Goal: Task Accomplishment & Management: Manage account settings

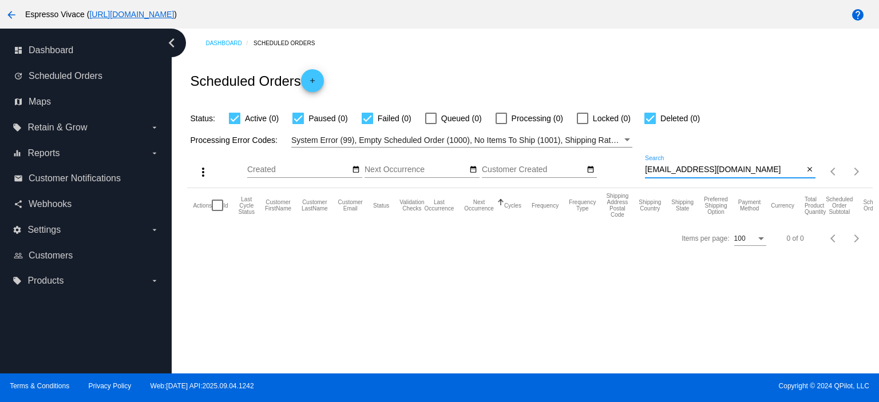
drag, startPoint x: 788, startPoint y: 169, endPoint x: 614, endPoint y: 167, distance: 174.0
click at [614, 167] on div "more_vert Sep Jan Feb Mar [DATE]" at bounding box center [529, 168] width 685 height 41
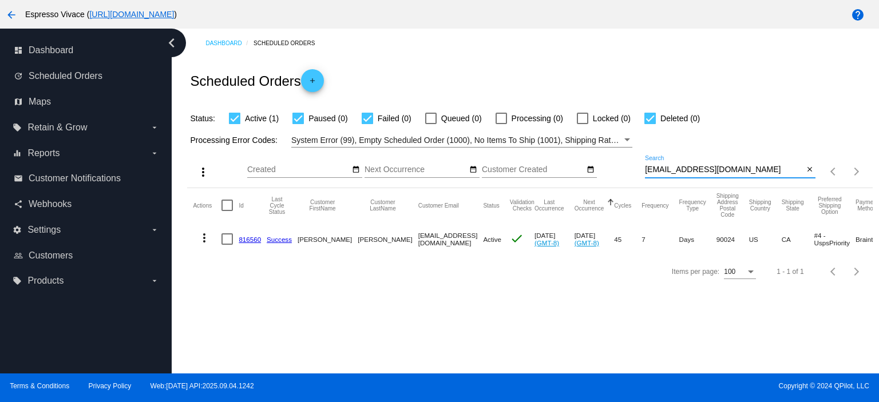
type input "[EMAIL_ADDRESS][DOMAIN_NAME]"
click at [256, 246] on mat-cell "816560" at bounding box center [253, 239] width 28 height 33
click at [256, 242] on link "816560" at bounding box center [250, 239] width 22 height 7
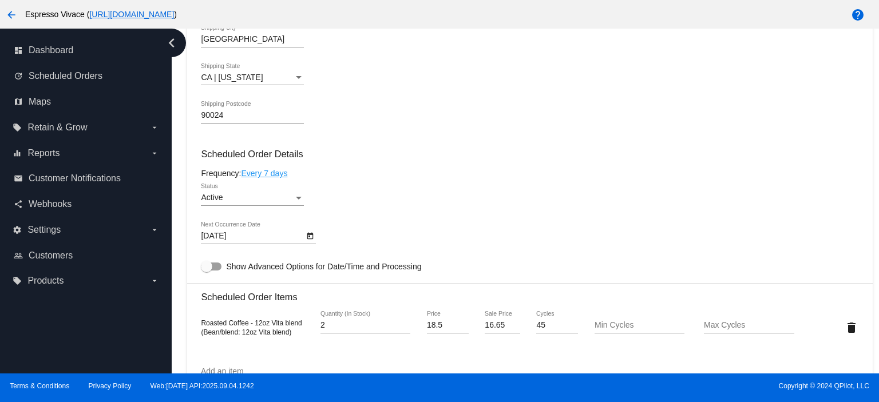
scroll to position [687, 0]
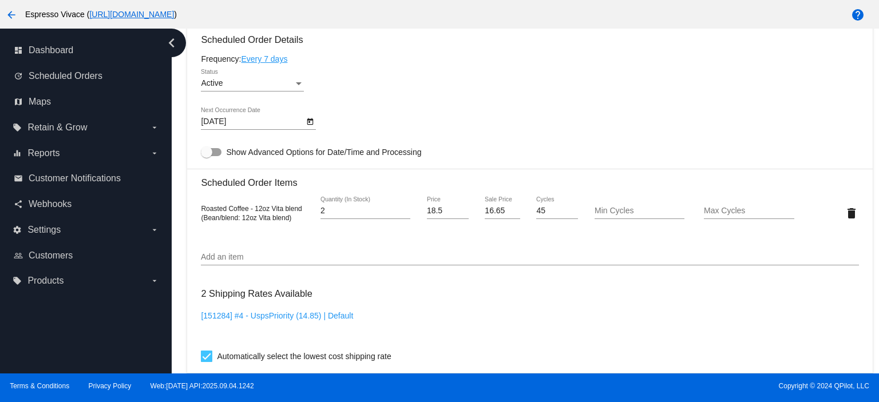
click at [281, 58] on link "Every 7 days" at bounding box center [264, 58] width 46 height 9
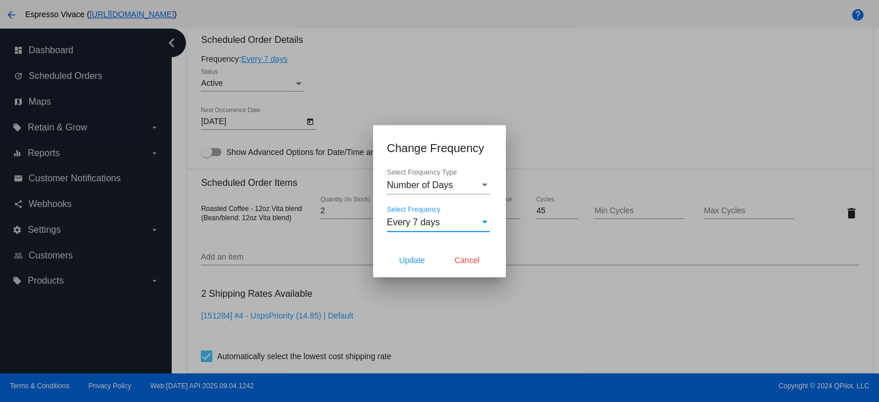
click at [432, 221] on span "Every 7 days" at bounding box center [413, 222] width 53 height 10
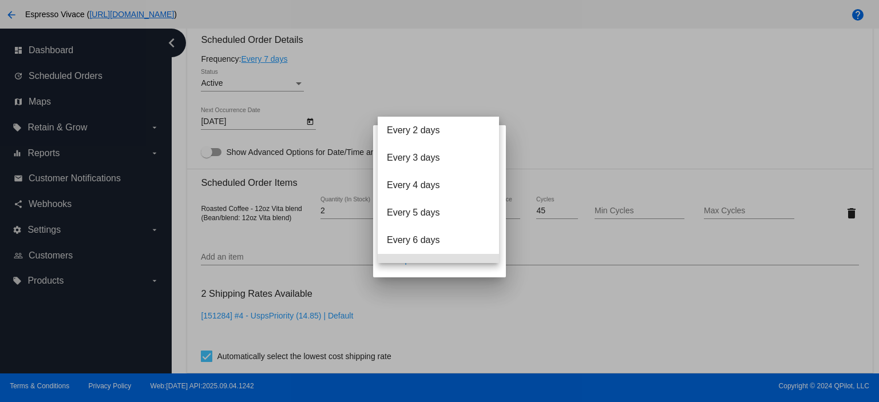
scroll to position [46, 0]
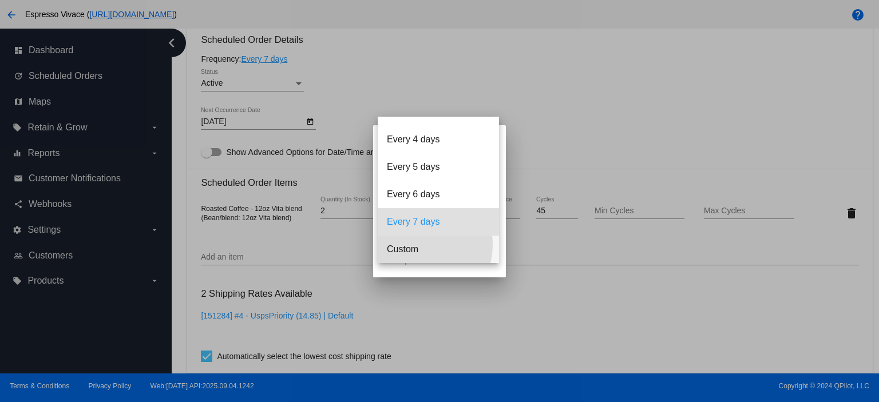
click at [418, 245] on span "Custom" at bounding box center [438, 249] width 103 height 27
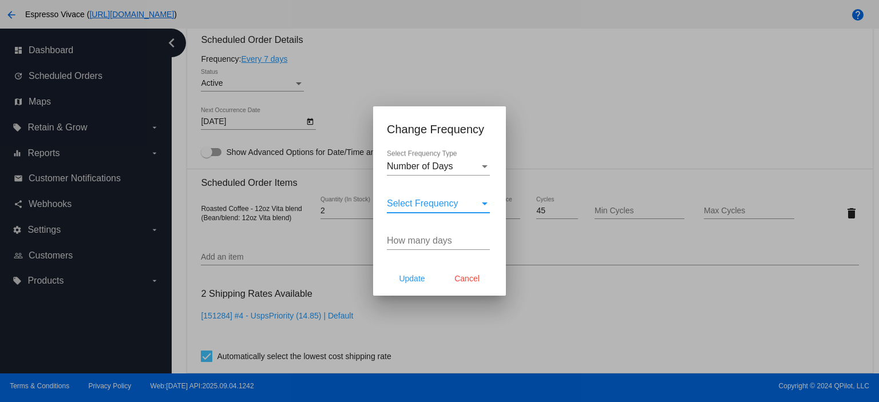
click at [428, 238] on input "How many days" at bounding box center [438, 241] width 103 height 10
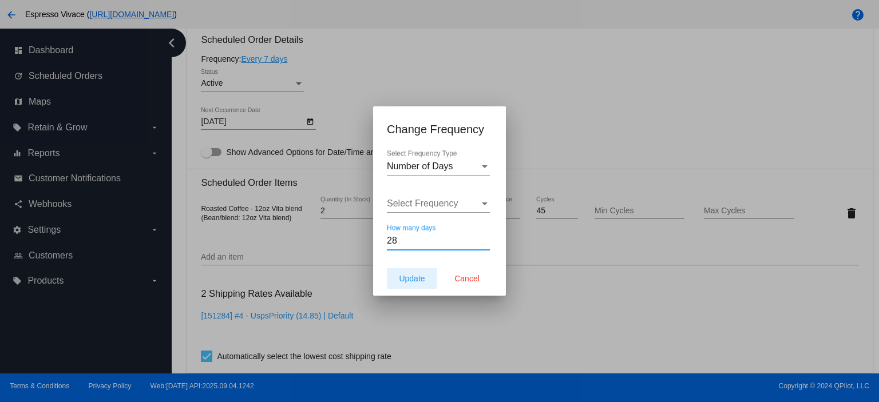
type input "28"
click at [417, 274] on span "Update" at bounding box center [412, 278] width 26 height 9
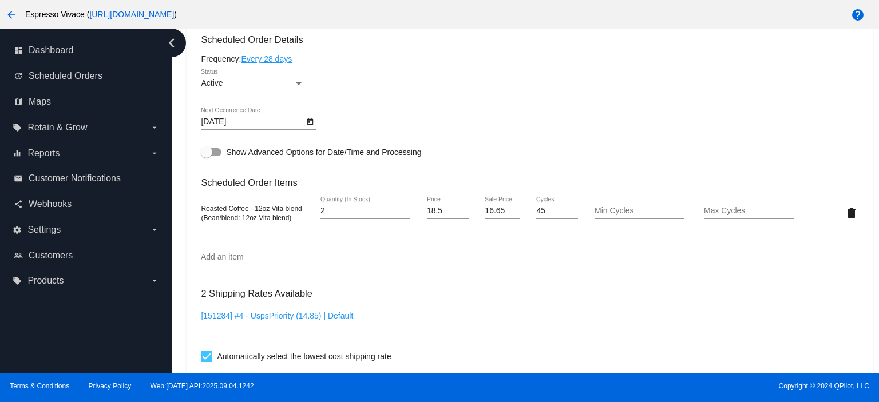
click at [314, 125] on icon "Open calendar" at bounding box center [310, 122] width 8 height 14
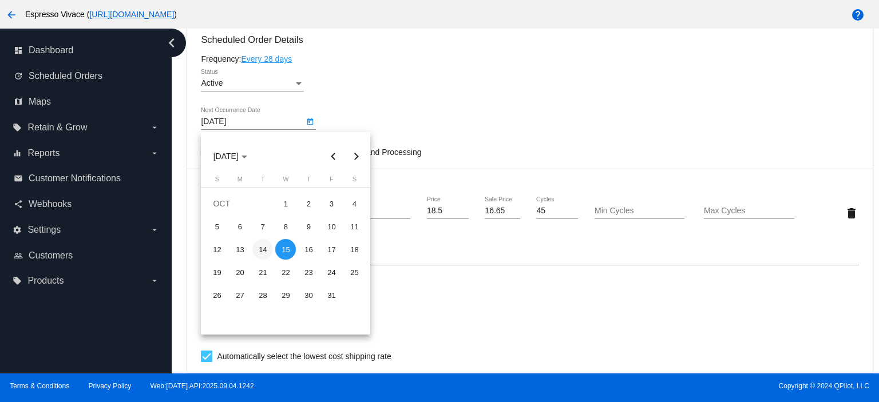
click at [264, 248] on div "14" at bounding box center [262, 249] width 21 height 21
type input "[DATE]"
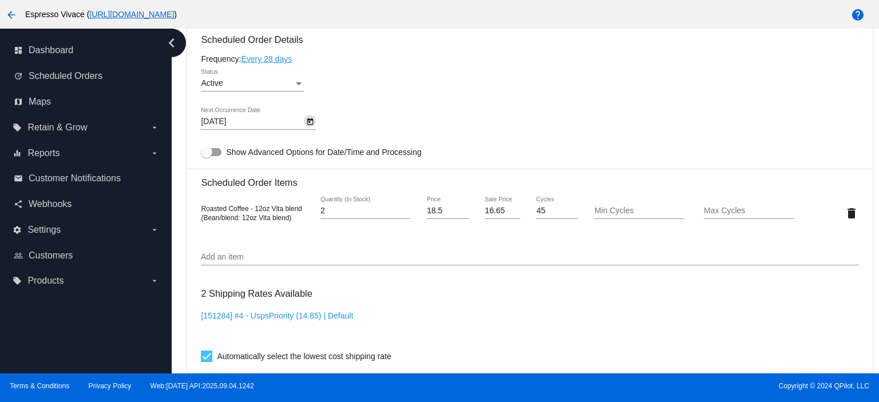
click at [211, 154] on div at bounding box center [206, 152] width 11 height 11
click at [207, 156] on input "Show Advanced Options for Date/Time and Processing" at bounding box center [206, 156] width 1 height 1
checkbox input "true"
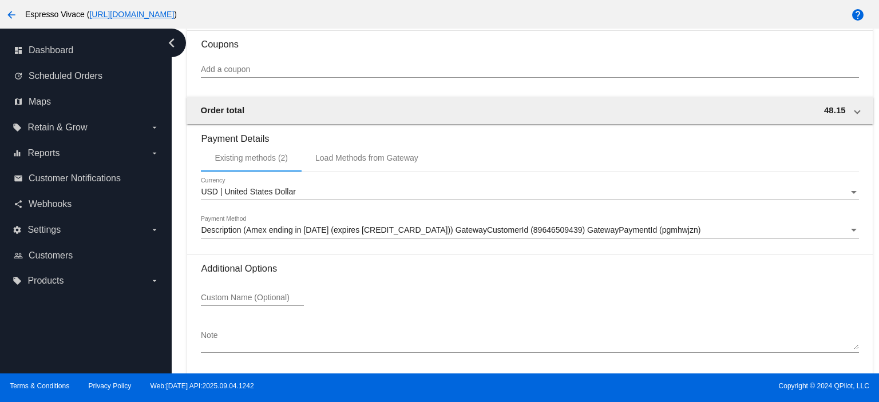
scroll to position [1334, 0]
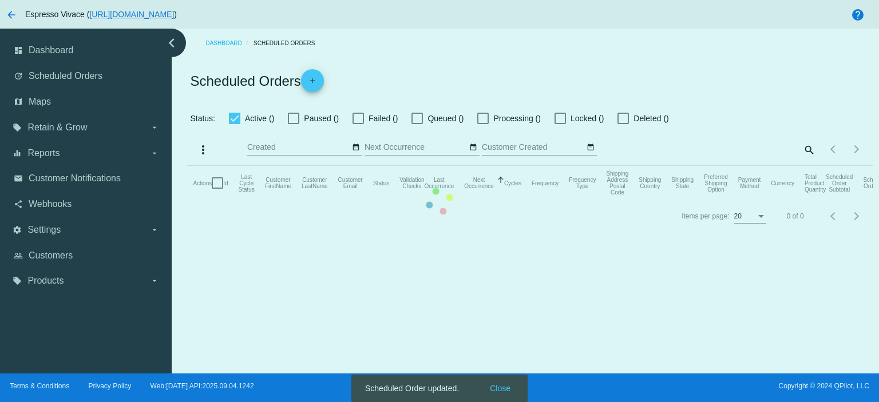
checkbox input "true"
